Goal: Task Accomplishment & Management: Use online tool/utility

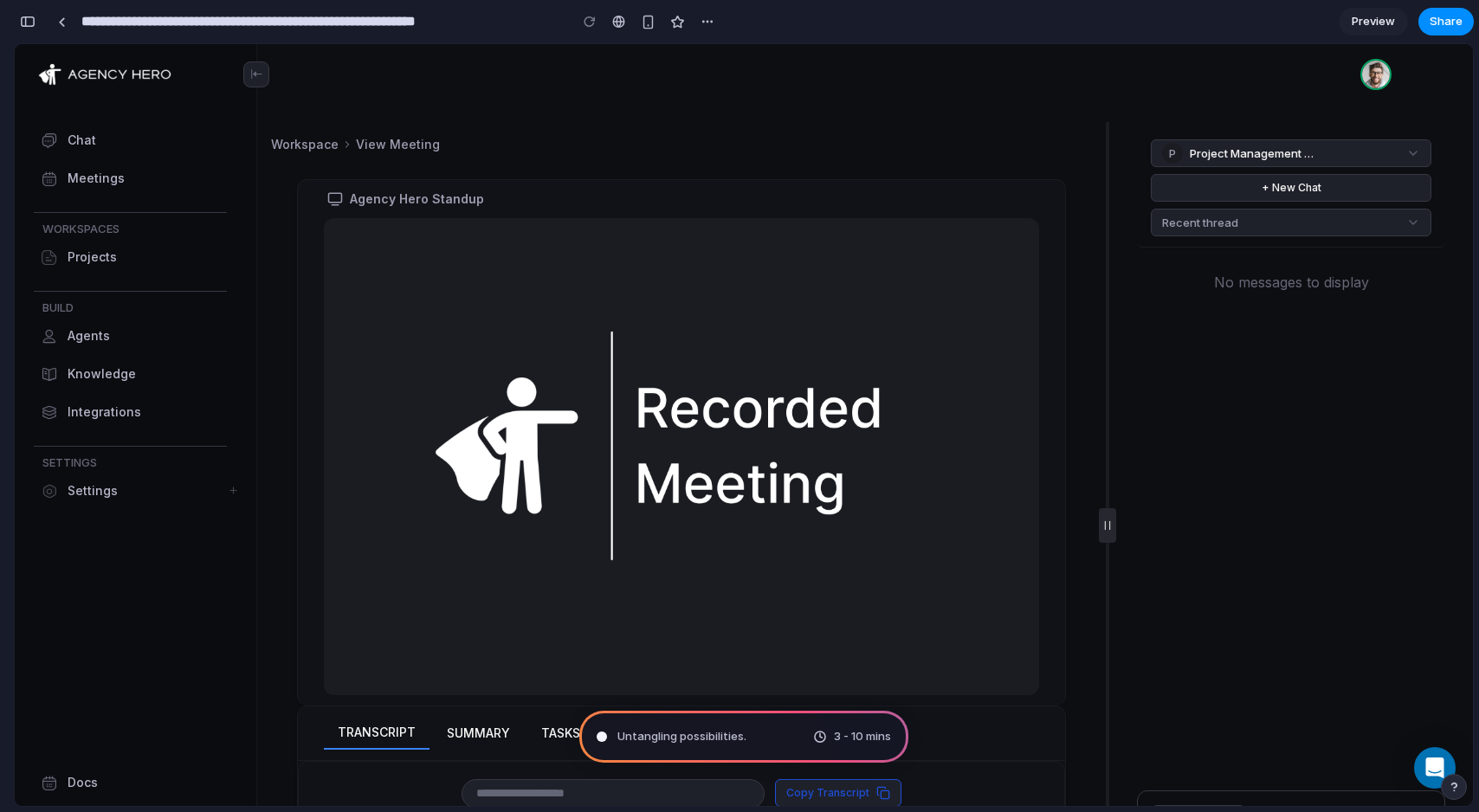
click at [30, 21] on div "button" at bounding box center [27, 21] width 16 height 12
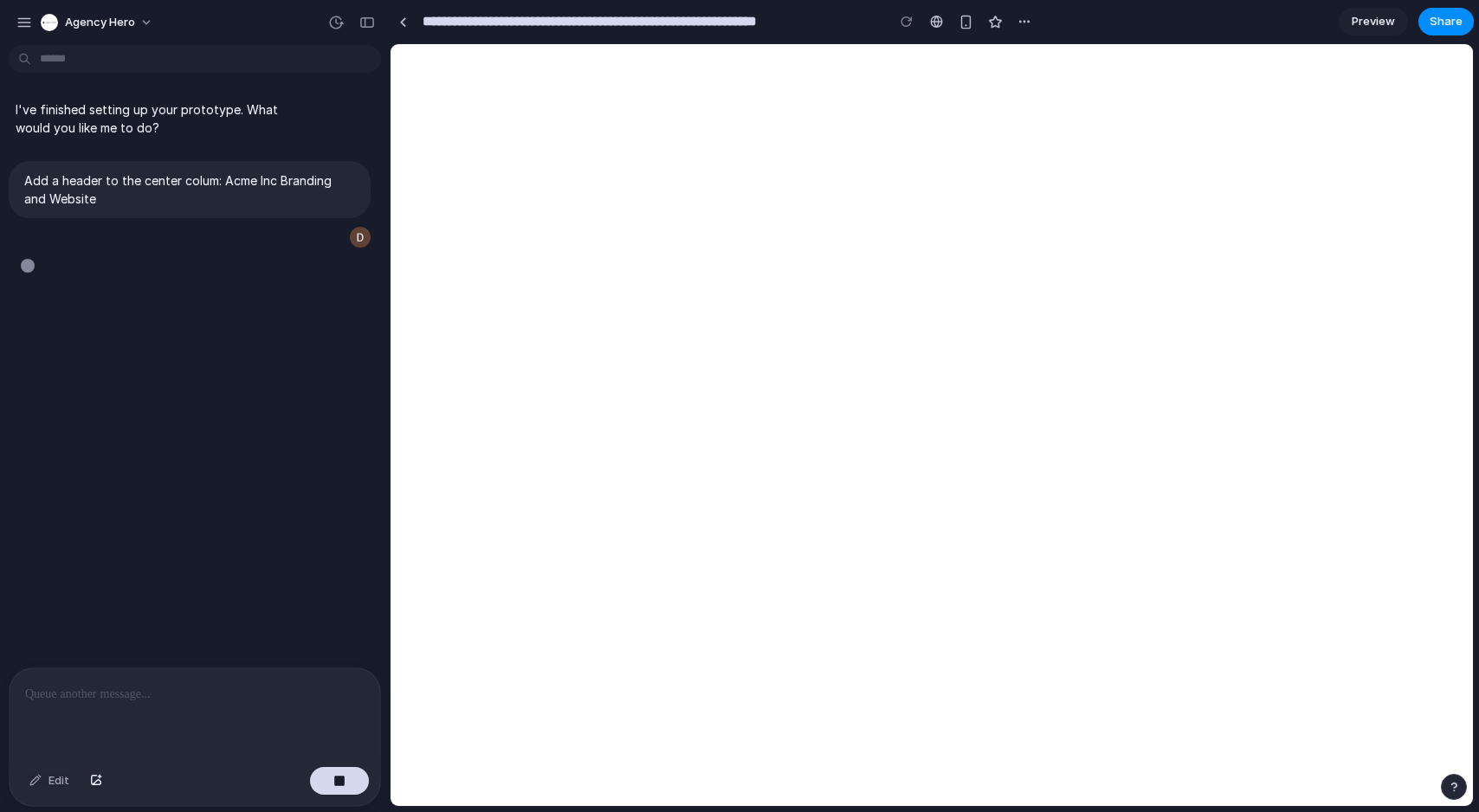
type input "**********"
